Goal: Task Accomplishment & Management: Manage account settings

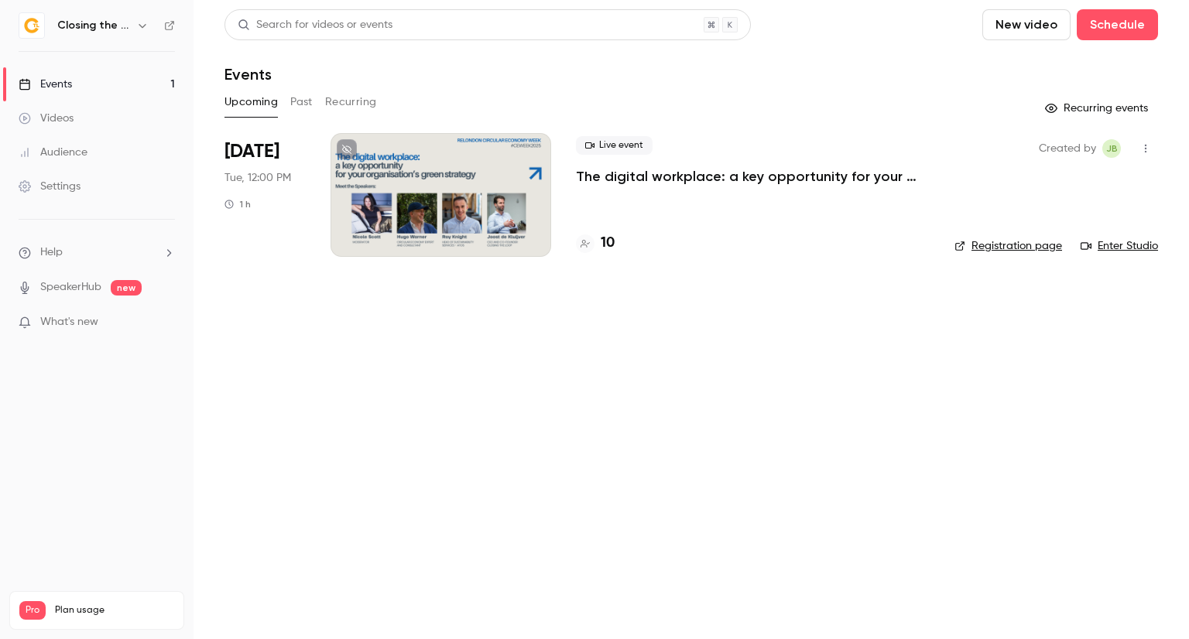
click at [433, 193] on div at bounding box center [441, 195] width 221 height 124
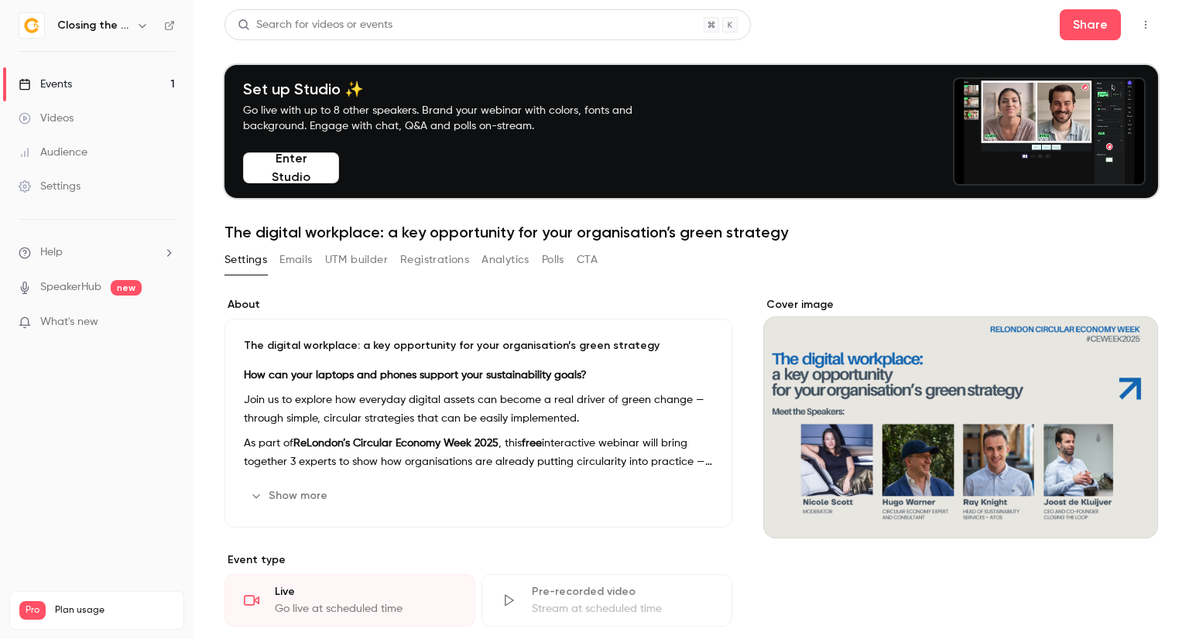
click at [412, 262] on button "Registrations" at bounding box center [434, 260] width 69 height 25
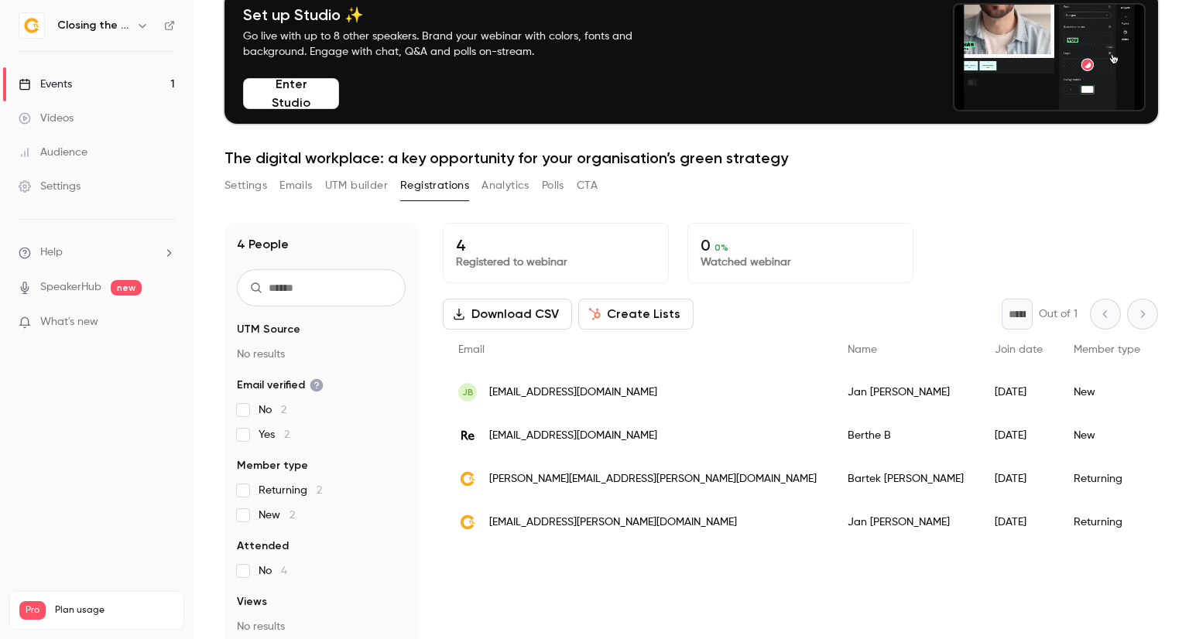
scroll to position [152, 0]
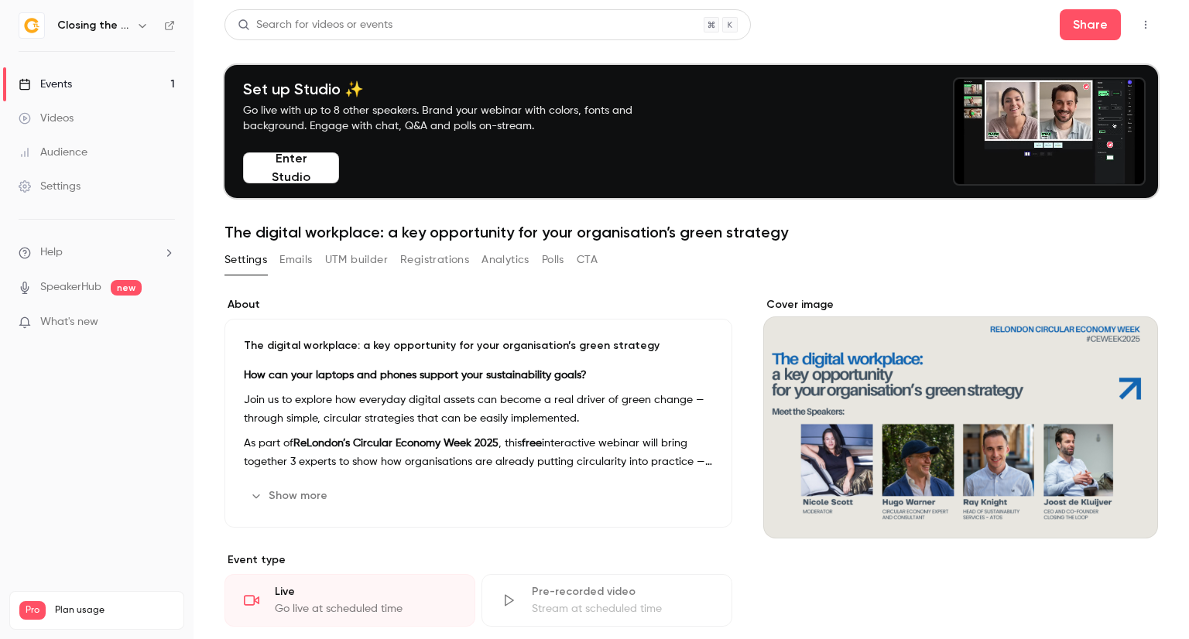
click at [442, 266] on button "Registrations" at bounding box center [434, 260] width 69 height 25
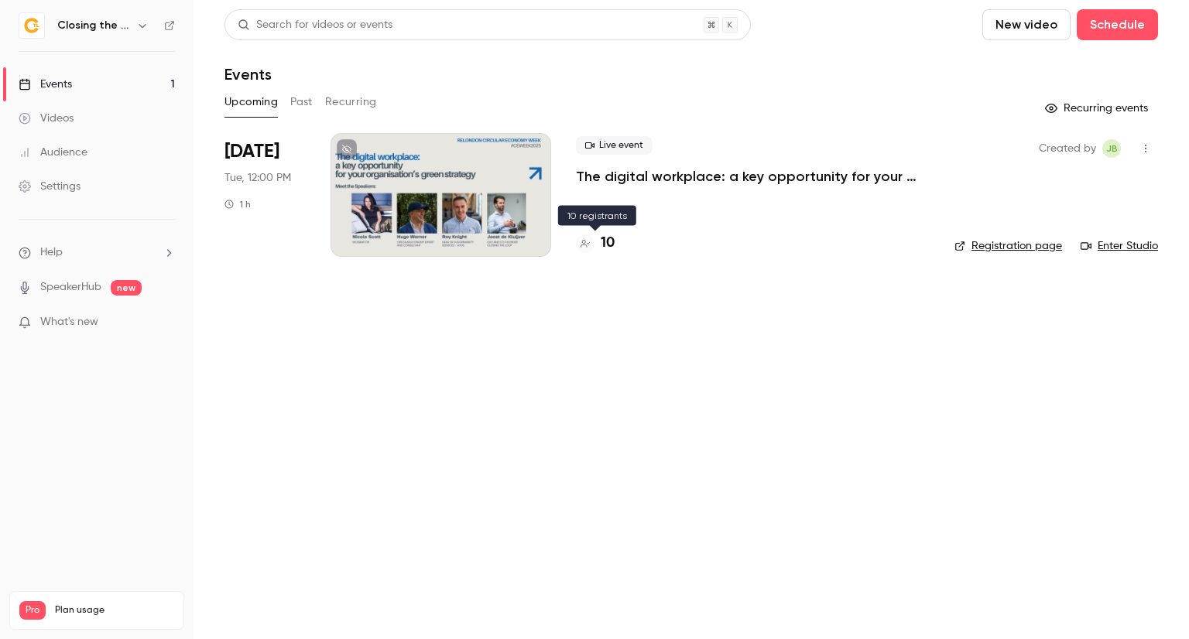
click at [607, 245] on h4 "10" at bounding box center [608, 243] width 14 height 21
click at [516, 198] on div at bounding box center [441, 195] width 221 height 124
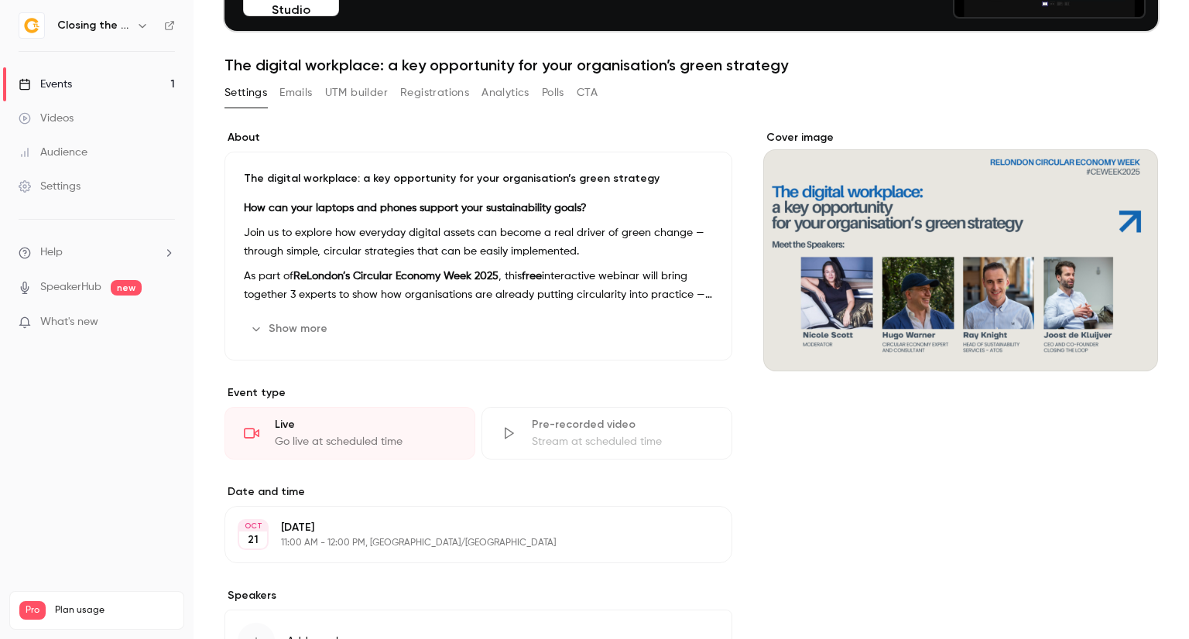
scroll to position [142, 0]
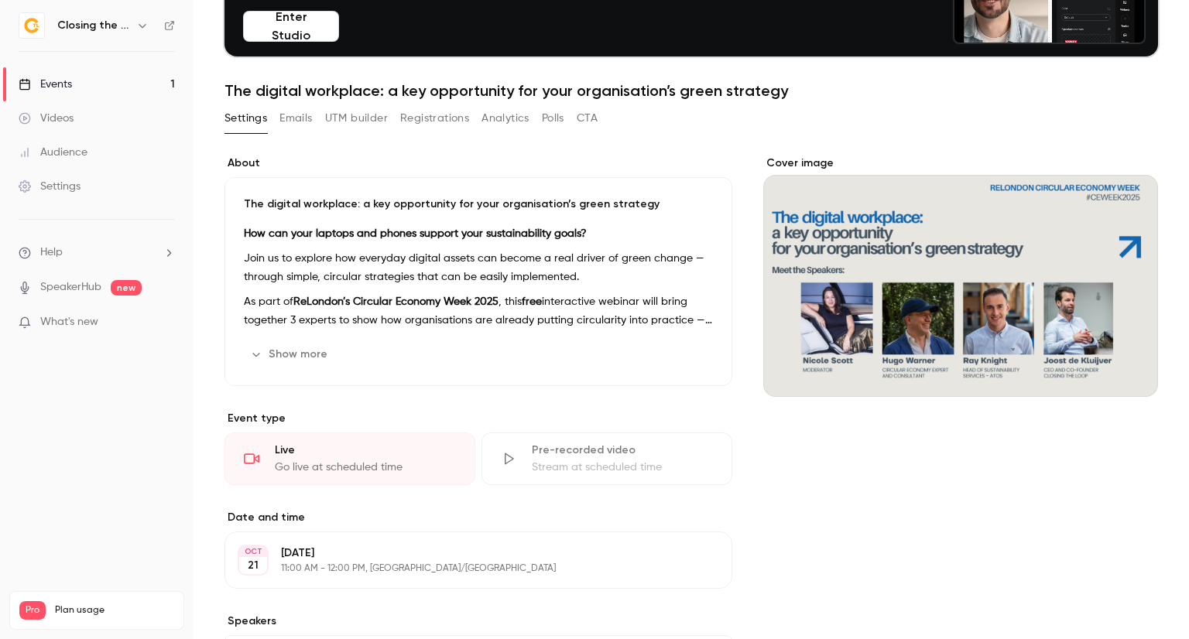
click at [427, 120] on button "Registrations" at bounding box center [434, 118] width 69 height 25
